Goal: Task Accomplishment & Management: Manage account settings

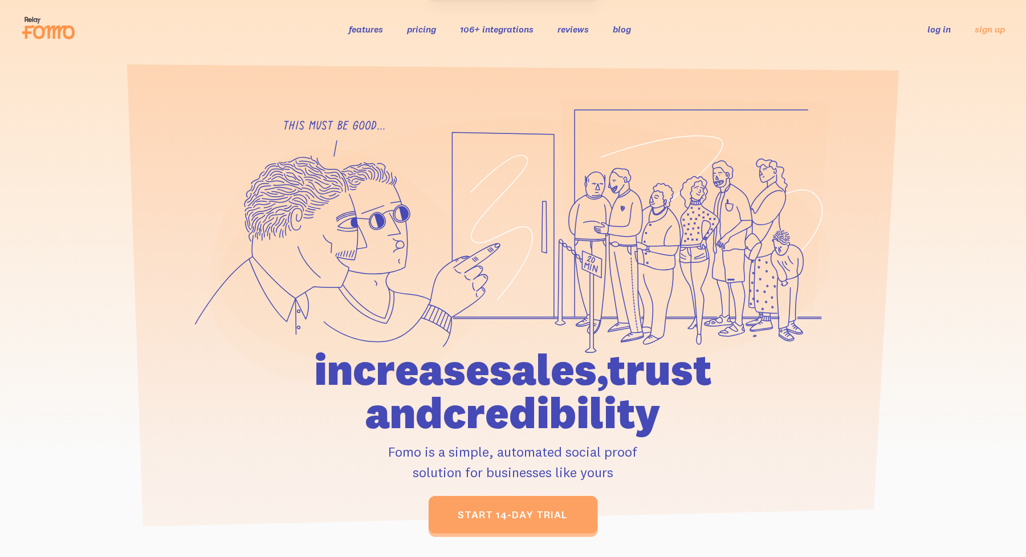
click at [942, 27] on link "log in" at bounding box center [939, 28] width 23 height 11
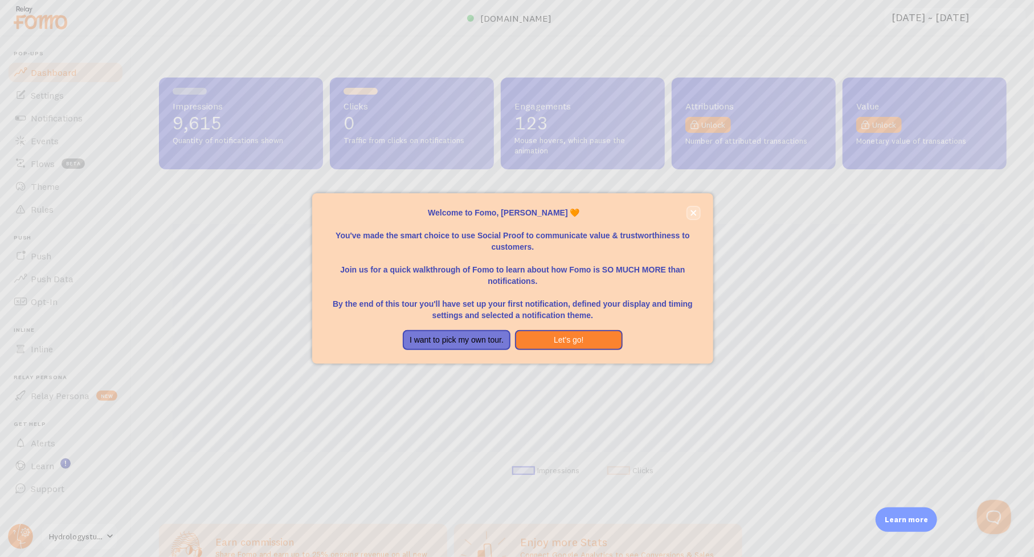
click at [695, 213] on icon "close," at bounding box center [694, 213] width 6 height 6
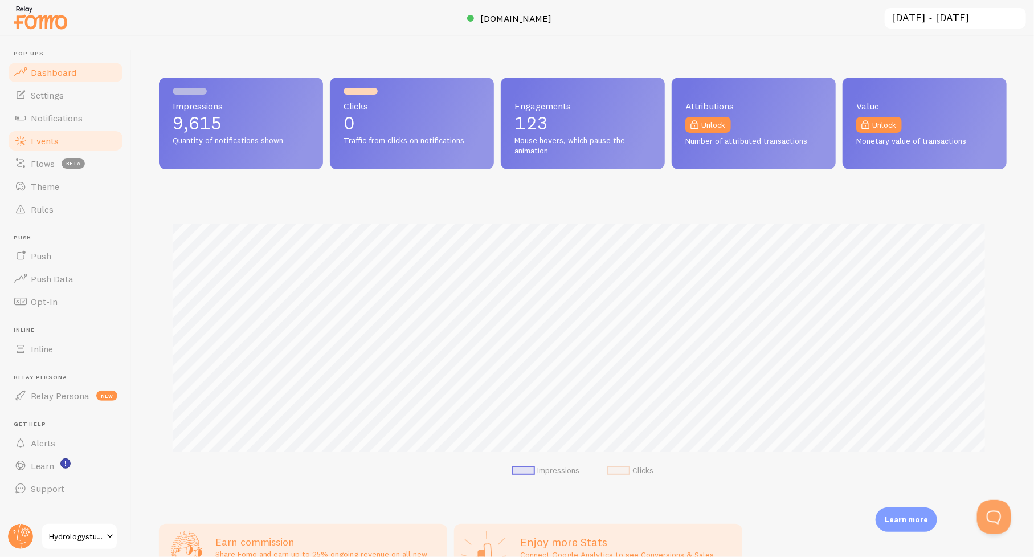
click at [50, 137] on span "Events" at bounding box center [45, 140] width 28 height 11
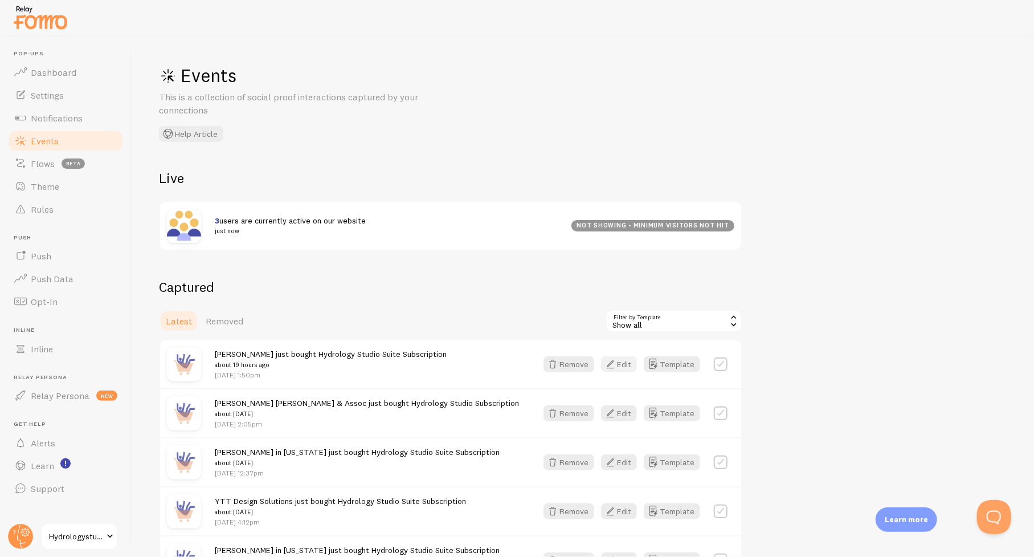
click at [630, 364] on button "Edit" at bounding box center [619, 364] width 36 height 16
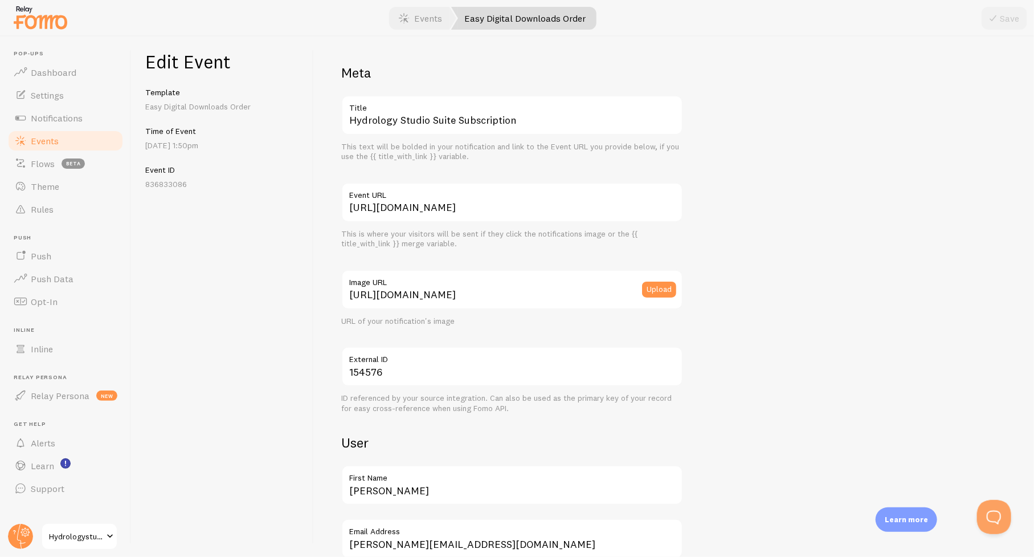
scroll to position [114, 0]
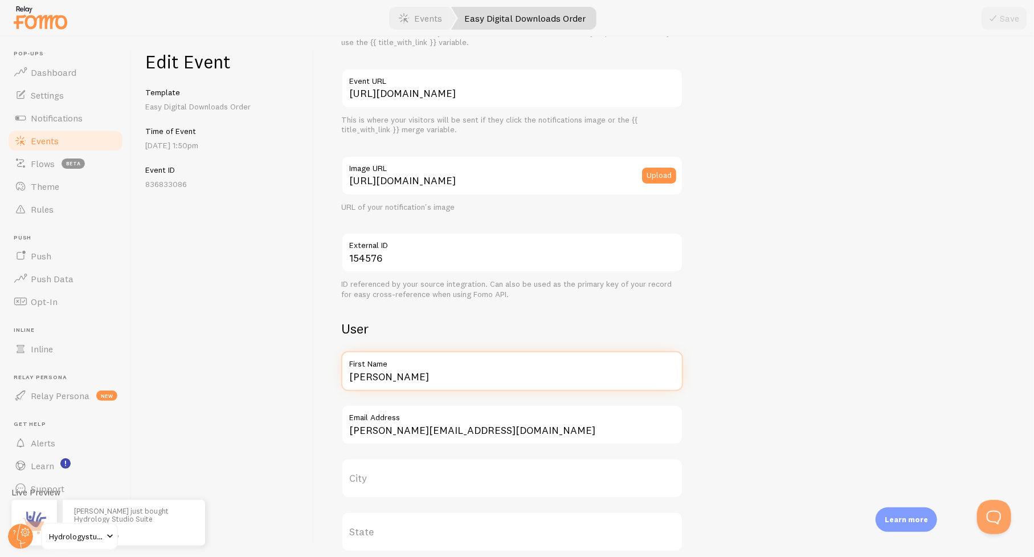
drag, startPoint x: 419, startPoint y: 374, endPoint x: 310, endPoint y: 358, distance: 110.6
click at [310, 358] on div "Edit Event Template Easy Digital Downloads Order Time of Event [DATE] 1:50pm Ev…" at bounding box center [583, 296] width 903 height 520
type input "Des Tech in [GEOGRAPHIC_DATA]"
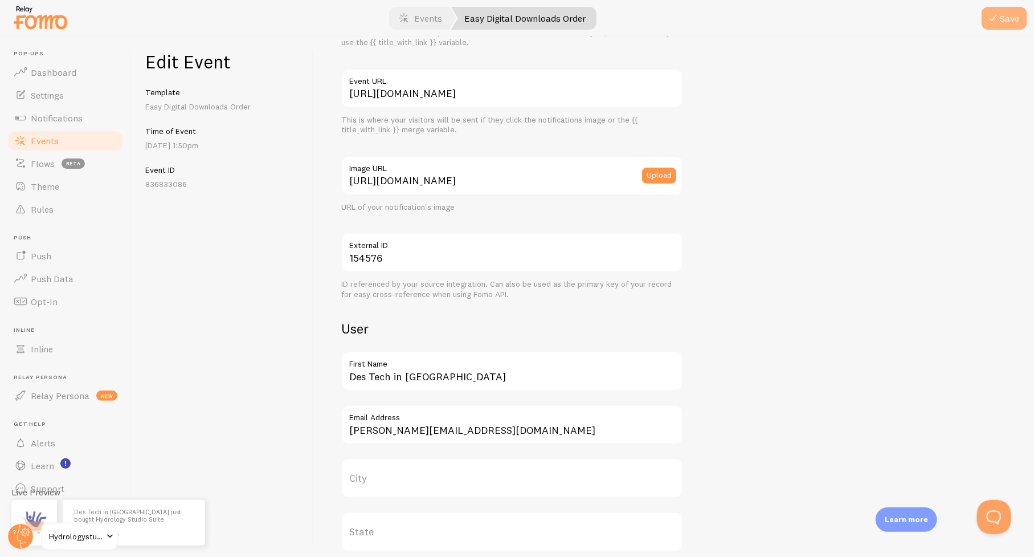
click at [1002, 12] on button "Save" at bounding box center [1005, 18] width 46 height 23
click at [47, 144] on span "Events" at bounding box center [45, 140] width 28 height 11
